Goal: Check status: Check status

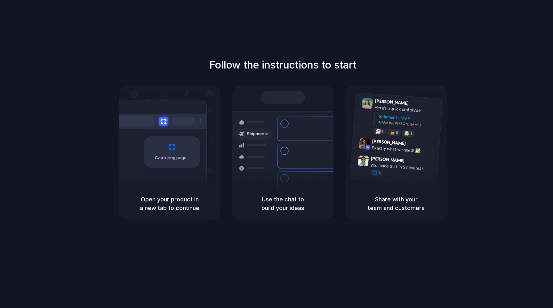
click at [165, 140] on div "Capturing page" at bounding box center [172, 152] width 56 height 32
click at [248, 90] on div "Shipments Container from [GEOGRAPHIC_DATA] 40ft • ETA [DATE] • In transit Expre…" at bounding box center [282, 136] width 101 height 102
click at [259, 99] on div "Shipments Container from [GEOGRAPHIC_DATA] 40ft • ETA [DATE] • In transit Expre…" at bounding box center [282, 145] width 109 height 111
click at [390, 116] on div "Shipments MVP" at bounding box center [407, 118] width 59 height 11
click at [396, 118] on div "Shipments MVP" at bounding box center [407, 118] width 59 height 11
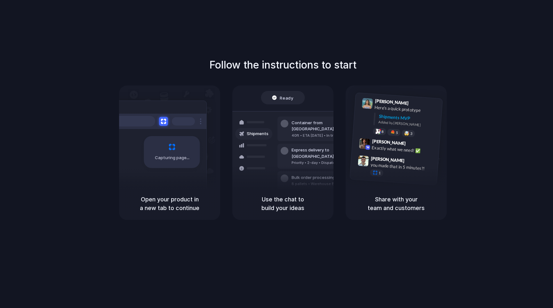
click at [260, 131] on span "Shipments" at bounding box center [258, 133] width 22 height 6
click at [145, 114] on div at bounding box center [158, 121] width 96 height 15
